Goal: Check status: Check status

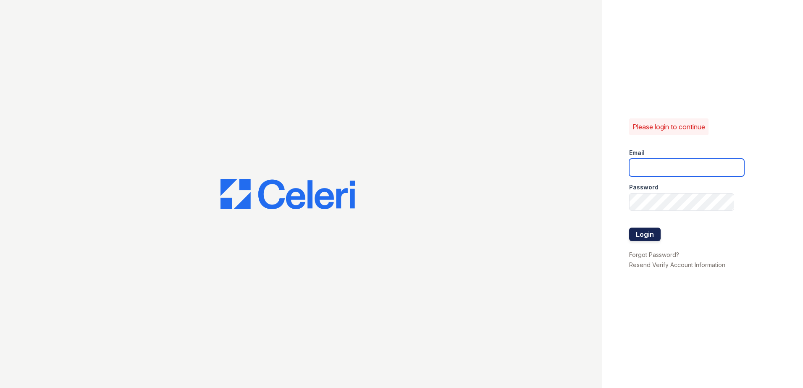
type input "[EMAIL_ADDRESS][DOMAIN_NAME]"
click at [642, 234] on button "Login" at bounding box center [645, 234] width 32 height 13
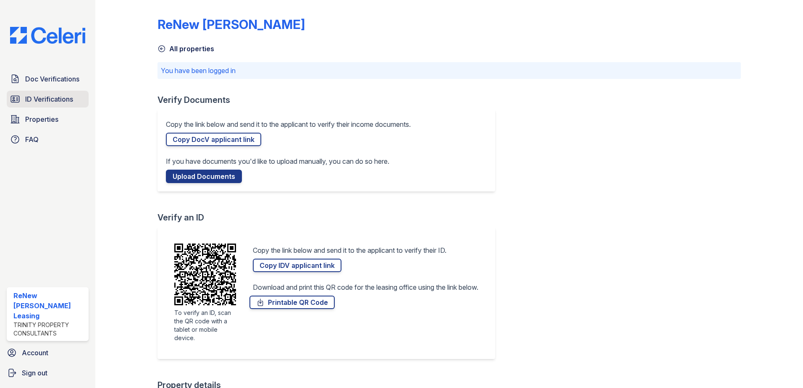
click at [37, 97] on span "ID Verifications" at bounding box center [49, 99] width 48 height 10
click at [49, 73] on link "Doc Verifications" at bounding box center [48, 79] width 82 height 17
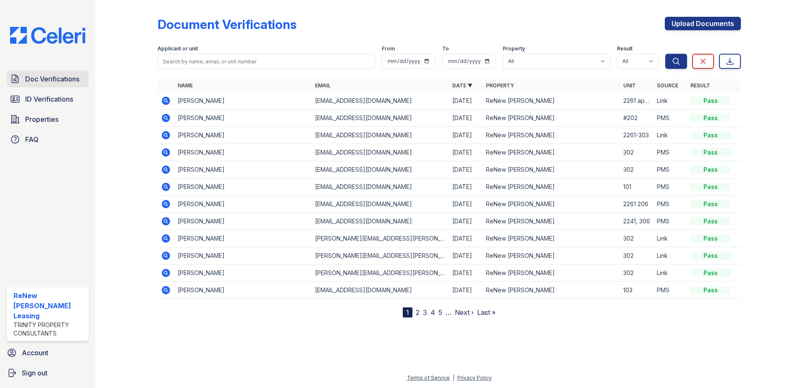
click at [46, 71] on link "Doc Verifications" at bounding box center [48, 79] width 82 height 17
click at [168, 132] on icon at bounding box center [166, 135] width 10 height 10
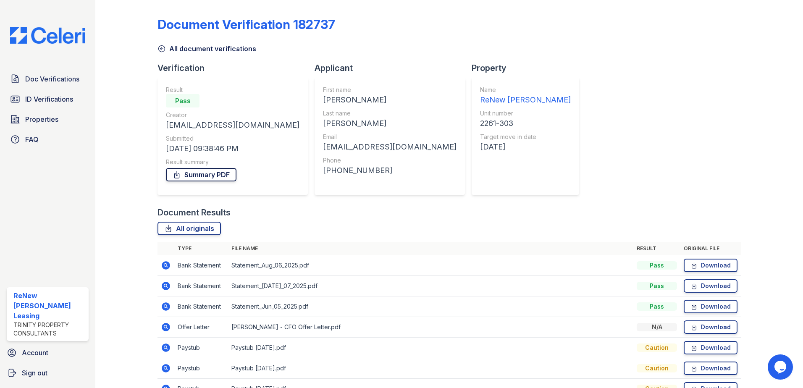
click at [210, 169] on link "Summary PDF" at bounding box center [201, 174] width 71 height 13
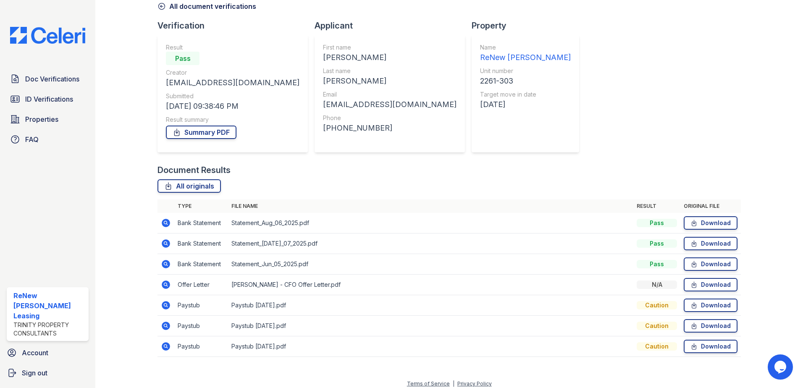
scroll to position [48, 0]
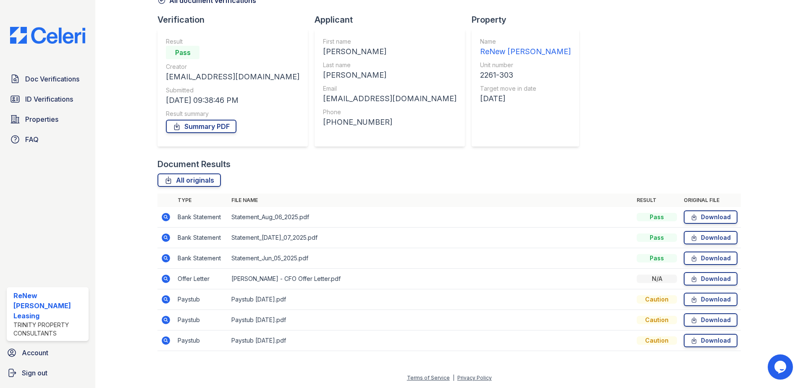
click at [168, 340] on icon at bounding box center [166, 341] width 8 height 8
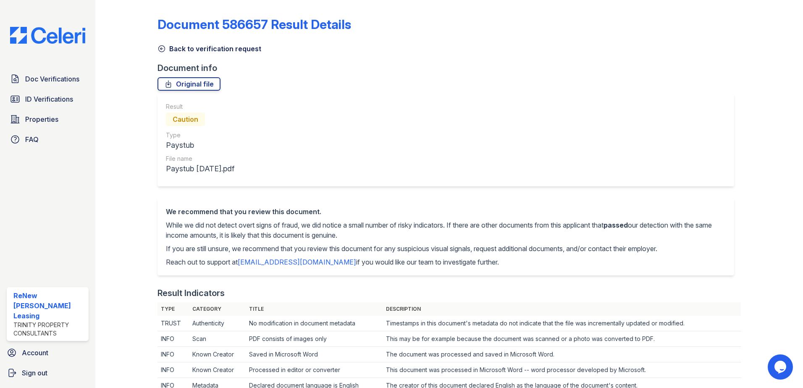
click at [159, 46] on icon at bounding box center [162, 49] width 8 height 8
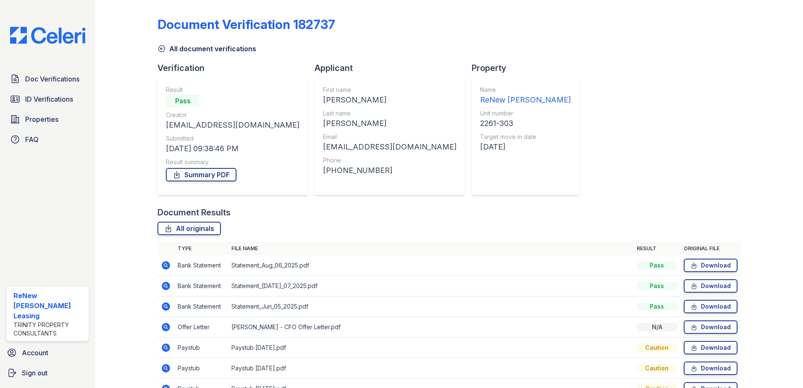
scroll to position [48, 0]
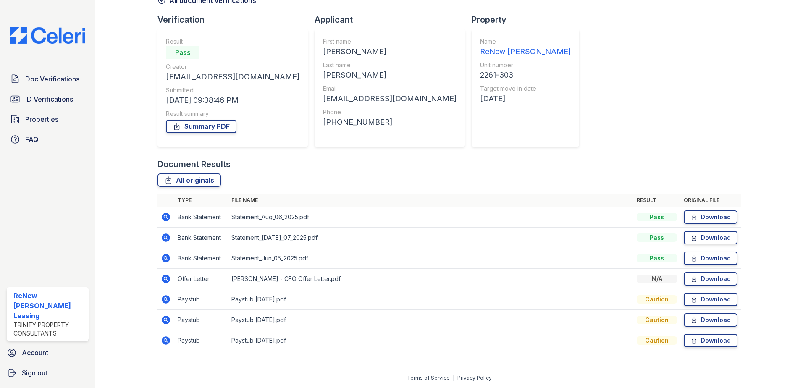
click at [164, 318] on icon at bounding box center [166, 320] width 10 height 10
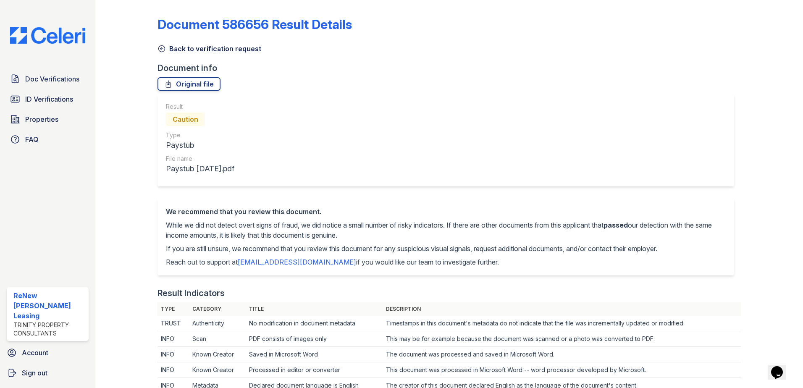
click at [171, 50] on link "Back to verification request" at bounding box center [210, 49] width 104 height 10
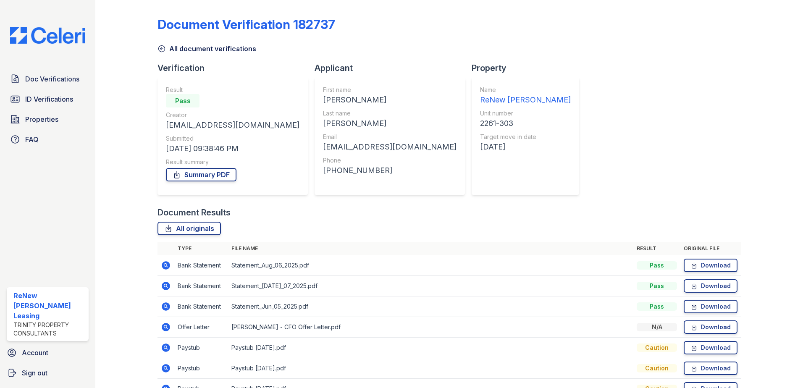
click at [167, 347] on icon at bounding box center [166, 348] width 8 height 8
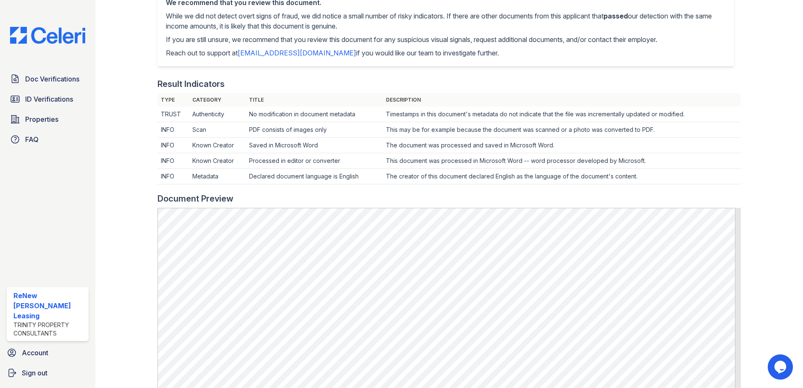
scroll to position [42, 0]
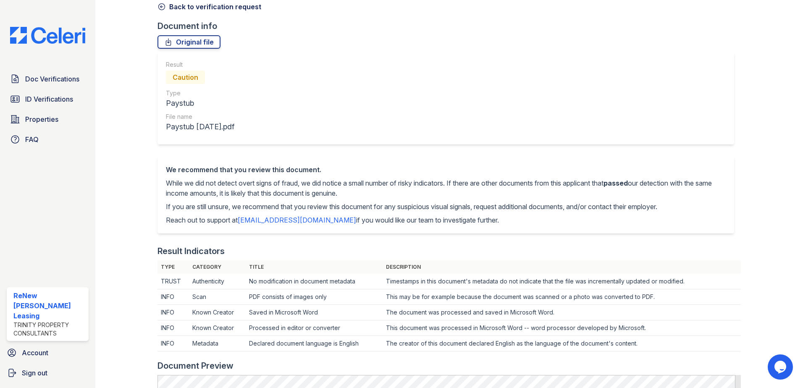
click at [161, 11] on icon at bounding box center [162, 7] width 8 height 8
click at [161, 10] on icon at bounding box center [162, 7] width 8 height 8
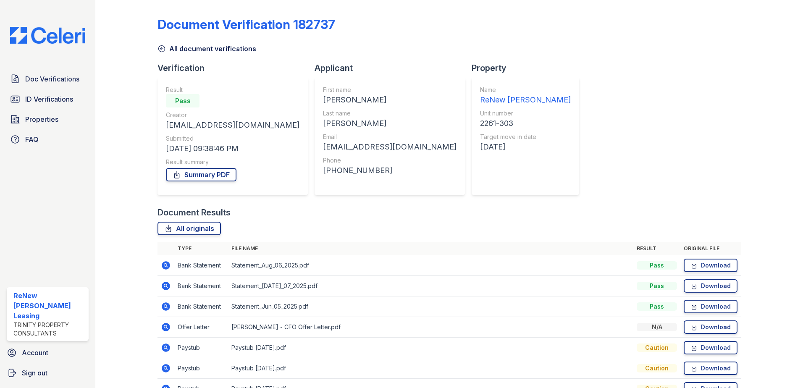
click at [165, 265] on icon at bounding box center [165, 265] width 2 height 2
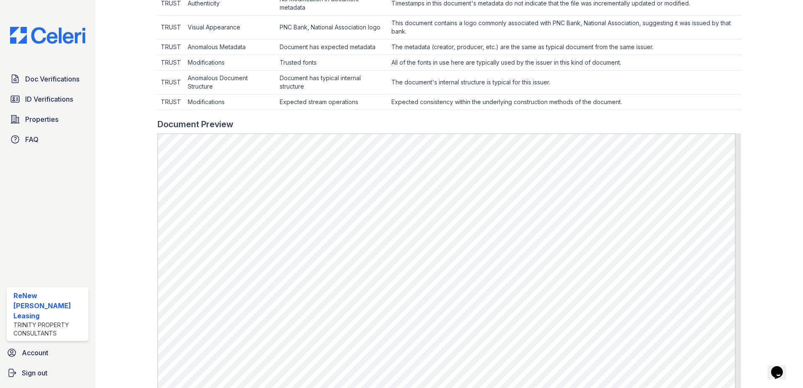
scroll to position [460, 0]
